Goal: Navigation & Orientation: Find specific page/section

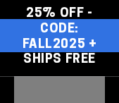
select select "**********"
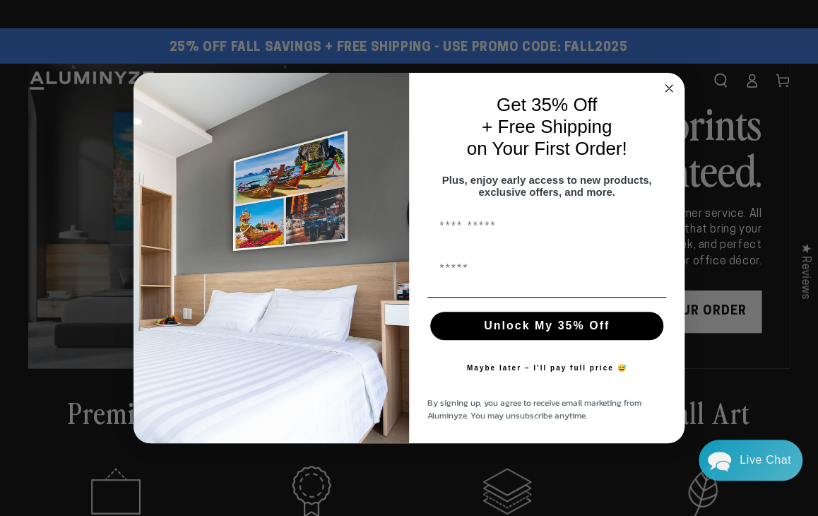
click at [119, 81] on circle "Close dialog" at bounding box center [669, 89] width 16 height 16
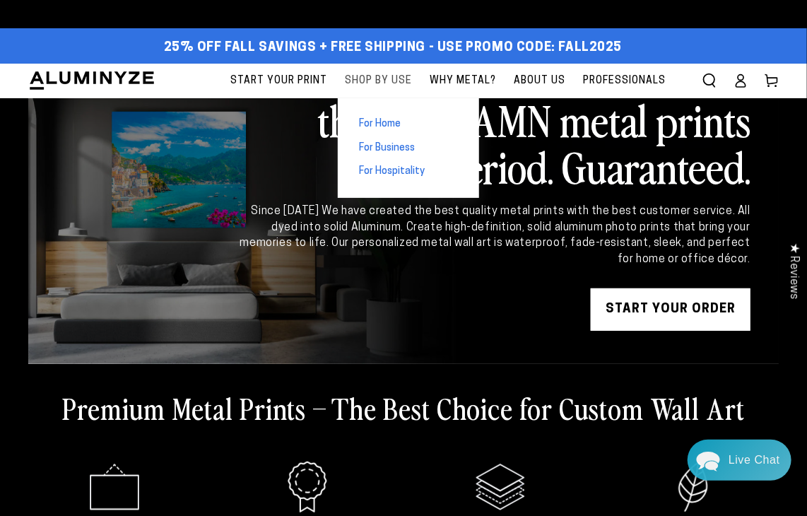
click at [119, 81] on span "Shop By Use" at bounding box center [378, 81] width 67 height 18
click at [119, 102] on span "For Home" at bounding box center [380, 124] width 42 height 14
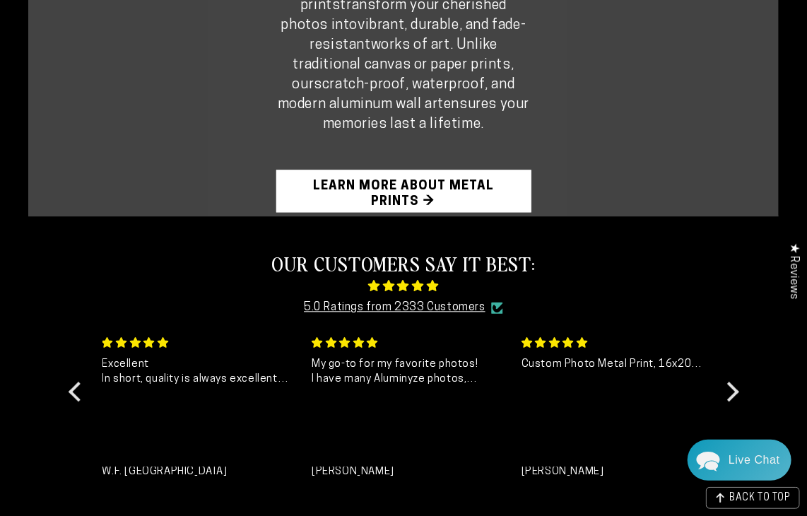
scroll to position [543, 0]
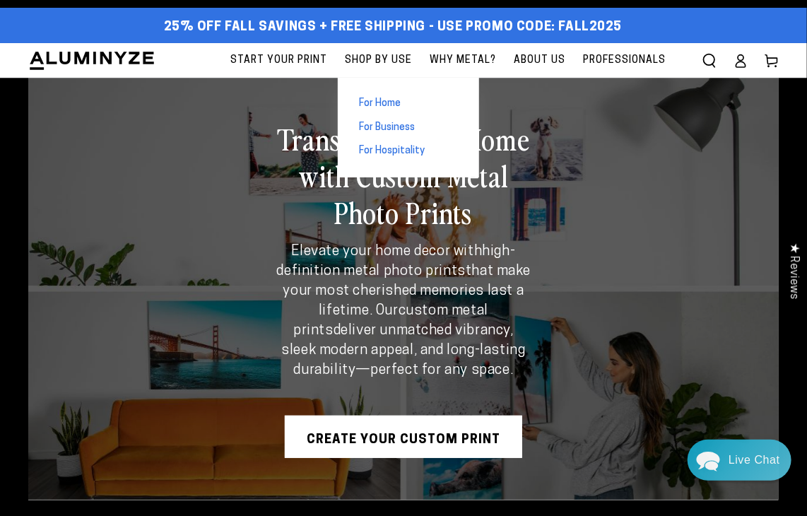
click at [119, 102] on span "For Hospitality" at bounding box center [392, 151] width 66 height 14
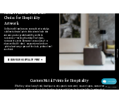
scroll to position [2057, 0]
